Goal: Task Accomplishment & Management: Manage account settings

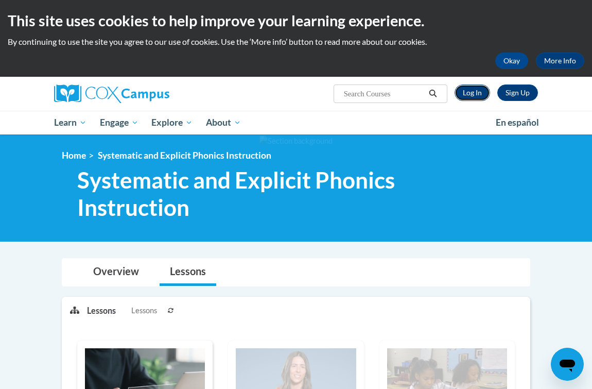
click at [396, 89] on link "Log In" at bounding box center [473, 92] width 36 height 16
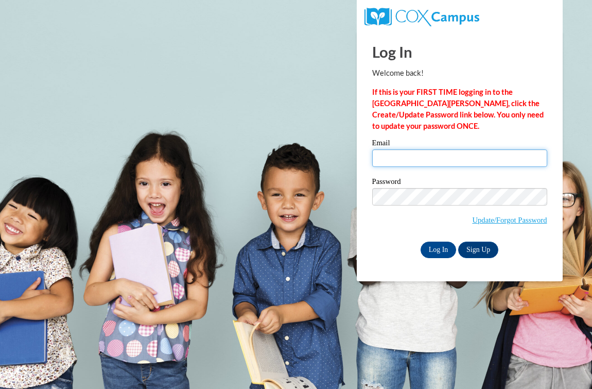
click at [426, 156] on input "Email" at bounding box center [459, 158] width 175 height 18
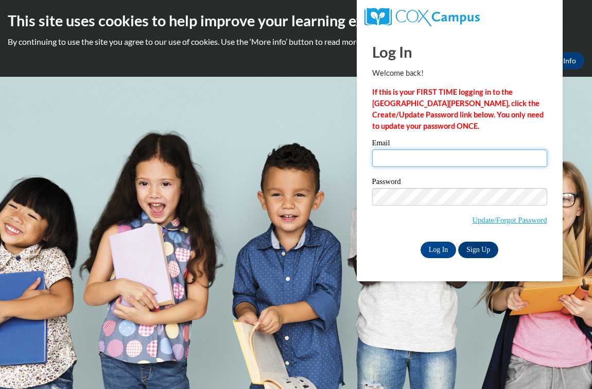
type input "Wheeler.Jordyn.N@muscogee.k12.ga.us"
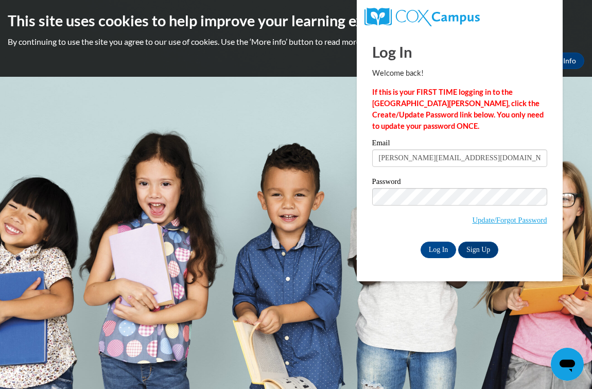
click at [406, 234] on div "Password Update/Forgot Password" at bounding box center [459, 208] width 175 height 61
click at [442, 261] on div "Log In Welcome back! If this is your FIRST TIME logging in to the NEW Cox Campu…" at bounding box center [459, 156] width 221 height 250
click at [442, 252] on input "Log In" at bounding box center [439, 249] width 36 height 16
